Goal: Task Accomplishment & Management: Manage account settings

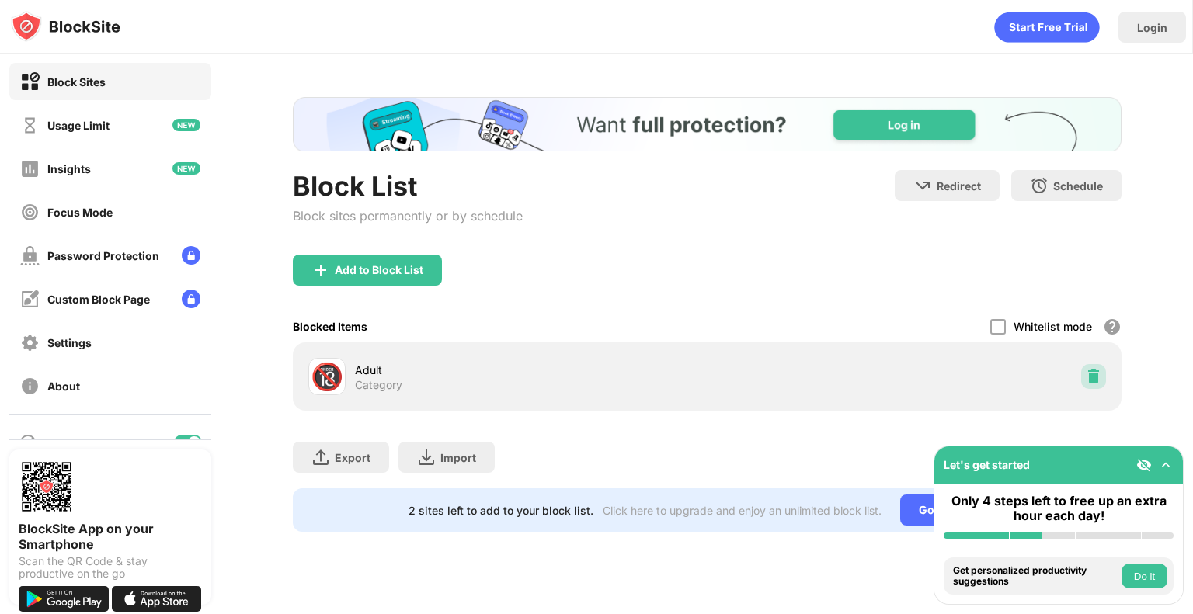
click at [1098, 377] on img at bounding box center [1094, 377] width 16 height 16
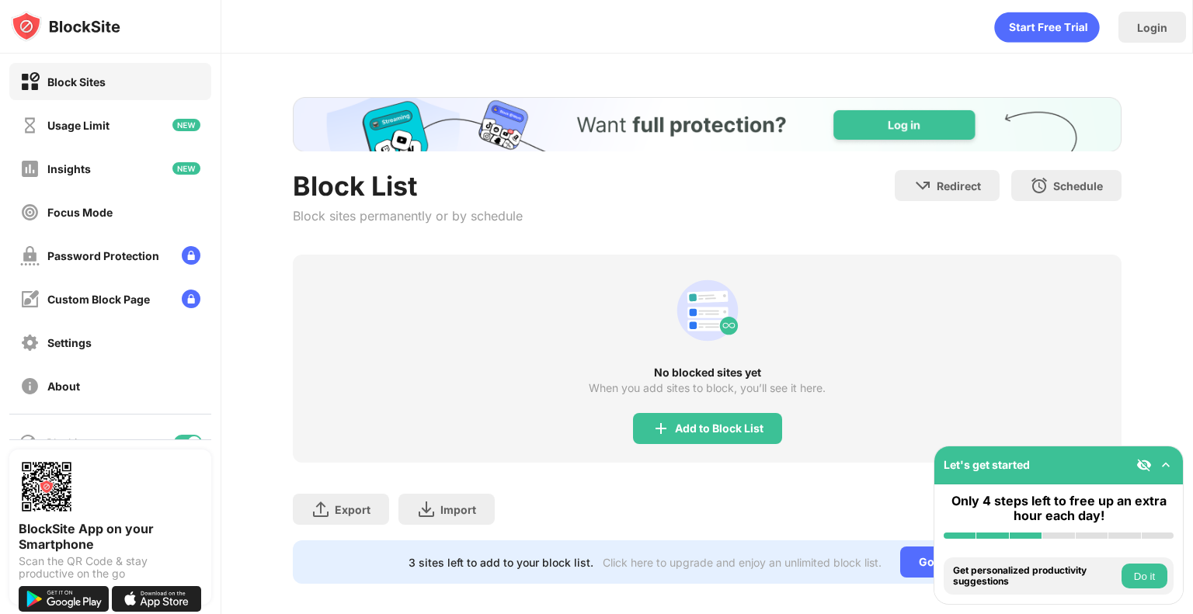
click at [676, 409] on div "No blocked sites yet When you add sites to block, you’ll see it here. Add to Bl…" at bounding box center [707, 359] width 829 height 208
click at [679, 428] on div "Add to Block List" at bounding box center [719, 428] width 89 height 12
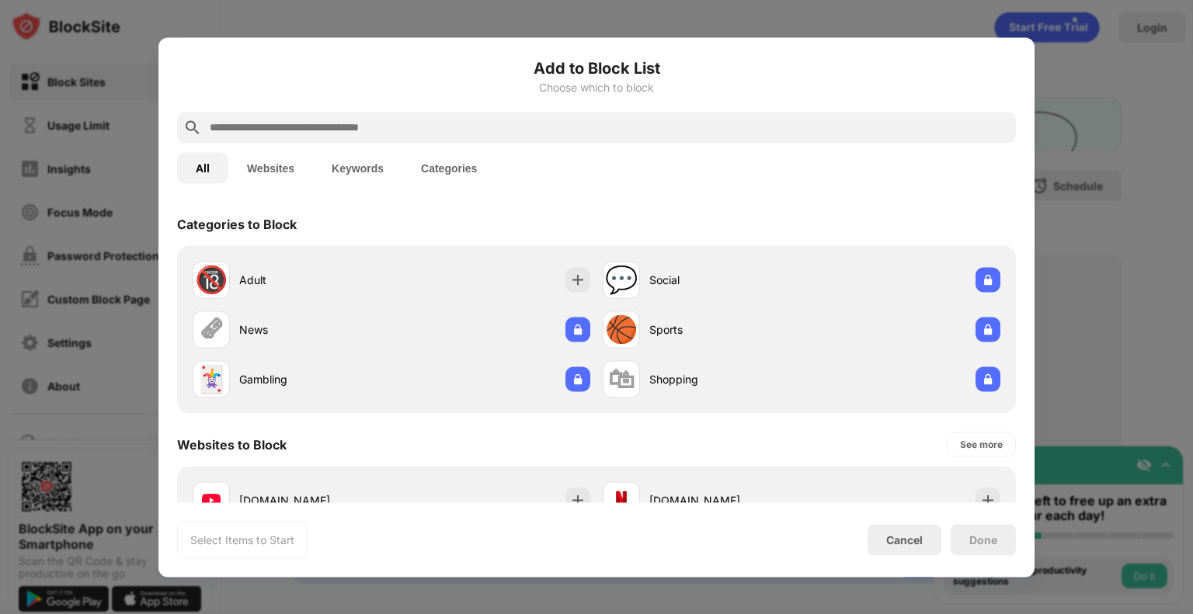
click at [445, 252] on div "🔞 Adult 💬 Social 🗞 News 🏀 Sports 🃏 Gambling 🛍 Shopping" at bounding box center [596, 329] width 839 height 168
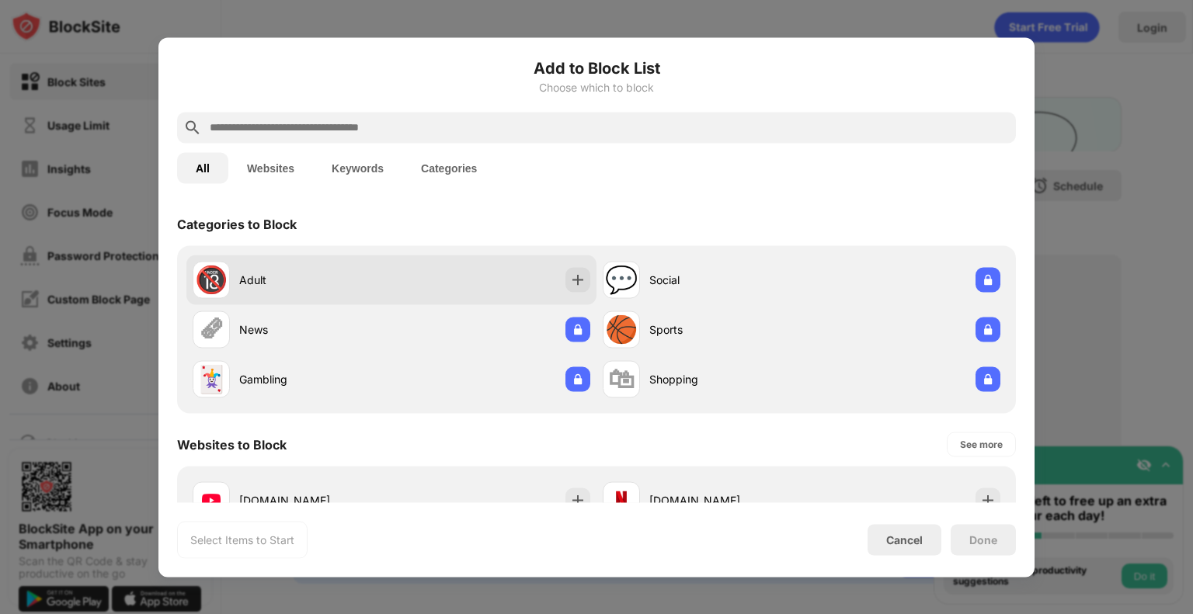
click at [458, 273] on div "🔞 Adult" at bounding box center [391, 280] width 410 height 50
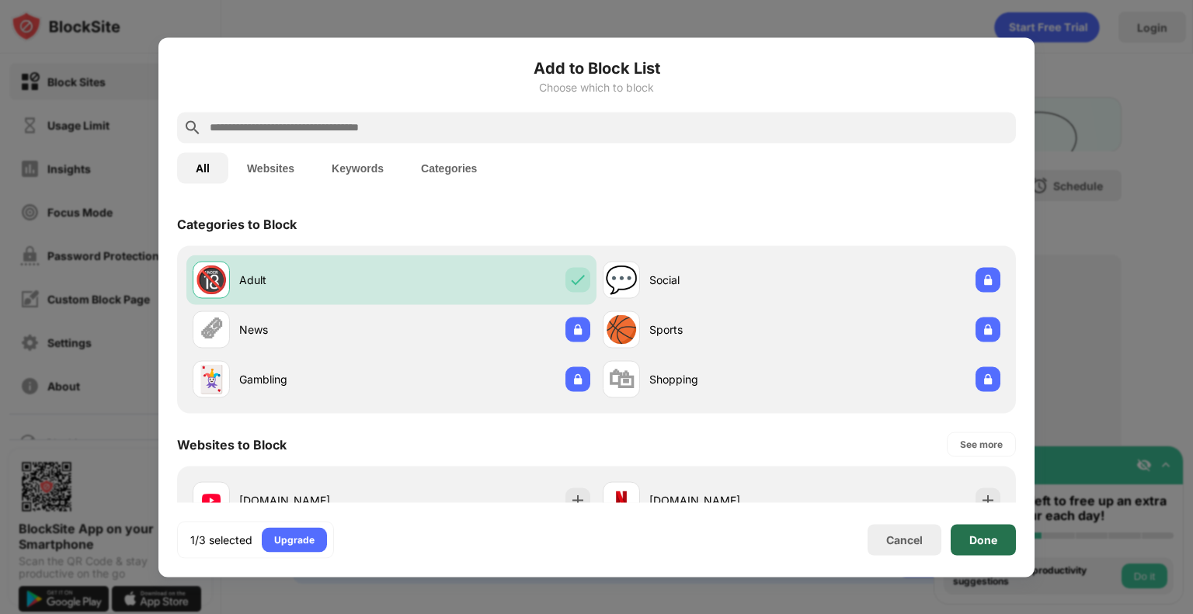
click at [981, 531] on div "Done" at bounding box center [983, 539] width 65 height 31
